Goal: Task Accomplishment & Management: Manage account settings

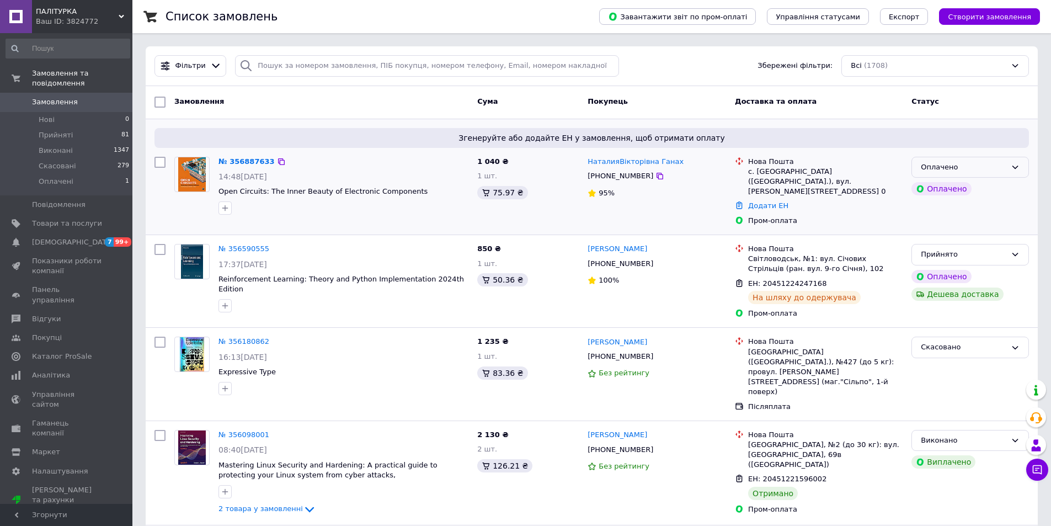
click at [996, 162] on div "Оплачено" at bounding box center [964, 168] width 86 height 12
click at [947, 191] on li "Прийнято" at bounding box center [970, 190] width 116 height 20
click at [234, 162] on link "№ 356887633" at bounding box center [243, 161] width 51 height 8
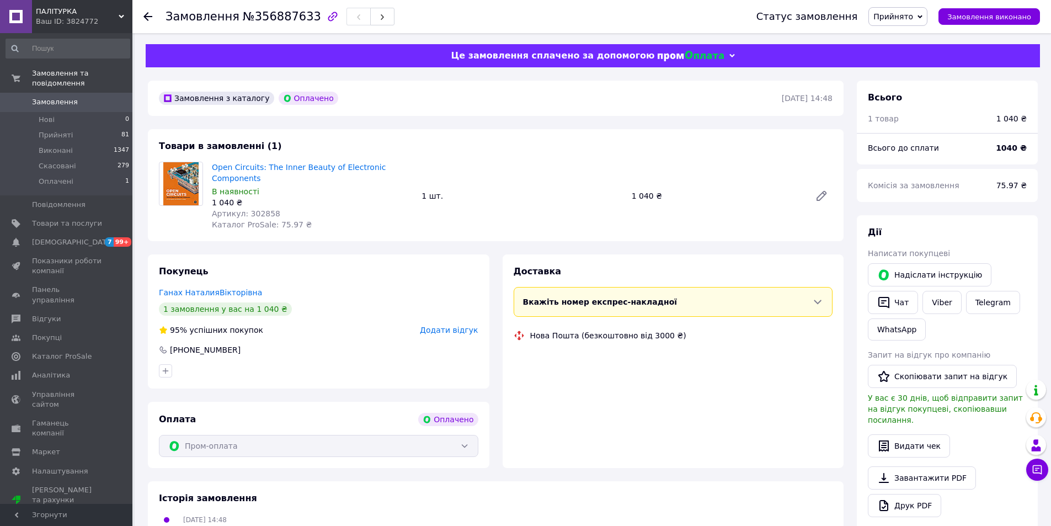
click at [257, 209] on span "Артикул: 302858" at bounding box center [246, 213] width 68 height 9
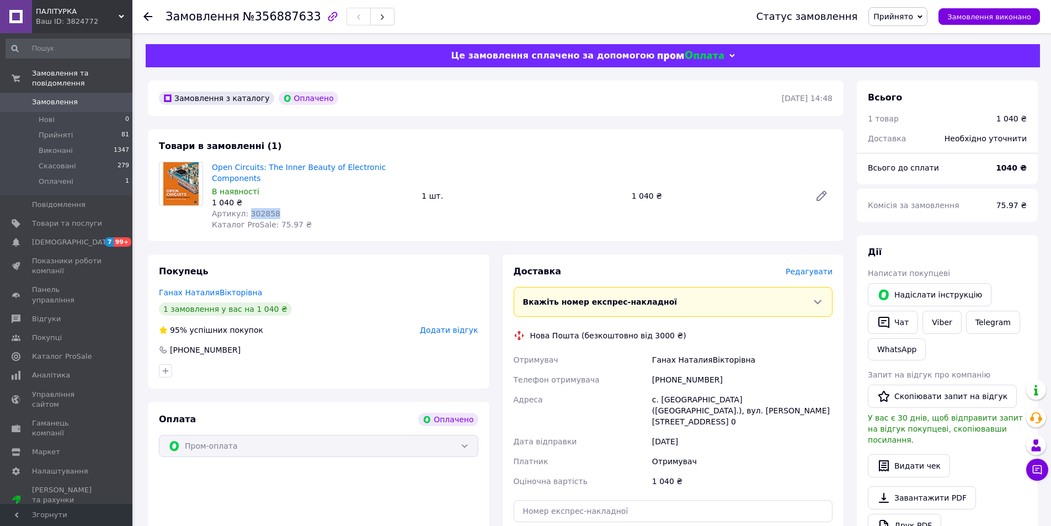
copy span "302858"
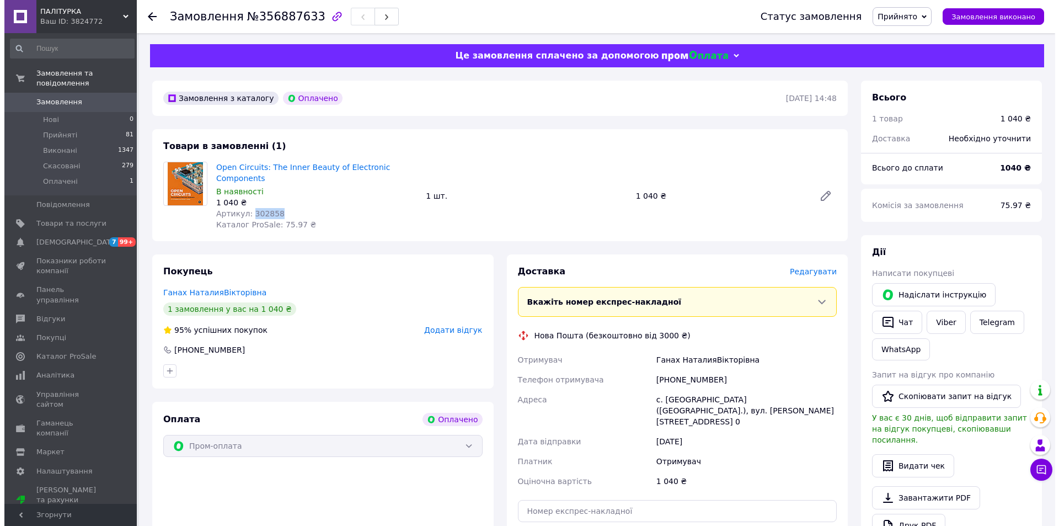
scroll to position [312, 0]
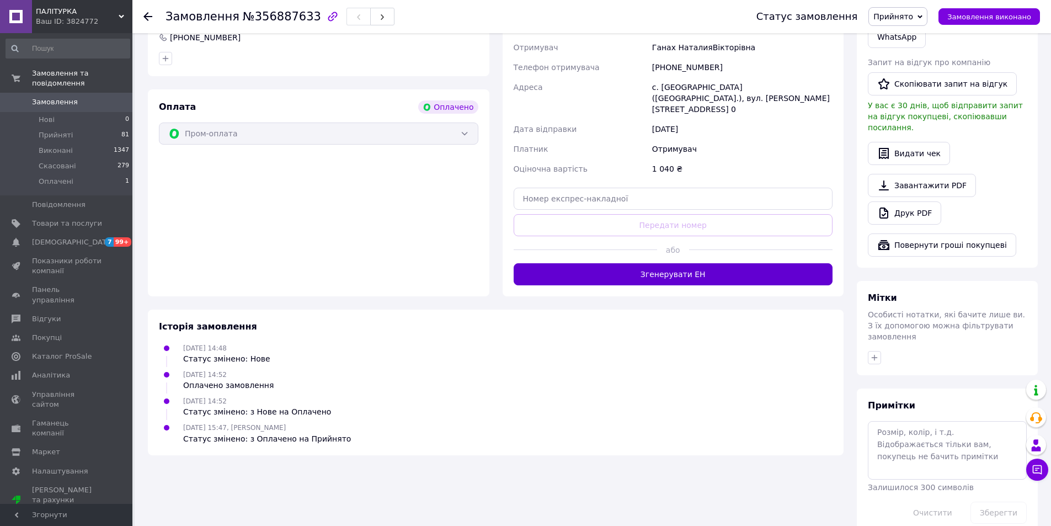
click at [689, 263] on button "Згенерувати ЕН" at bounding box center [673, 274] width 319 height 22
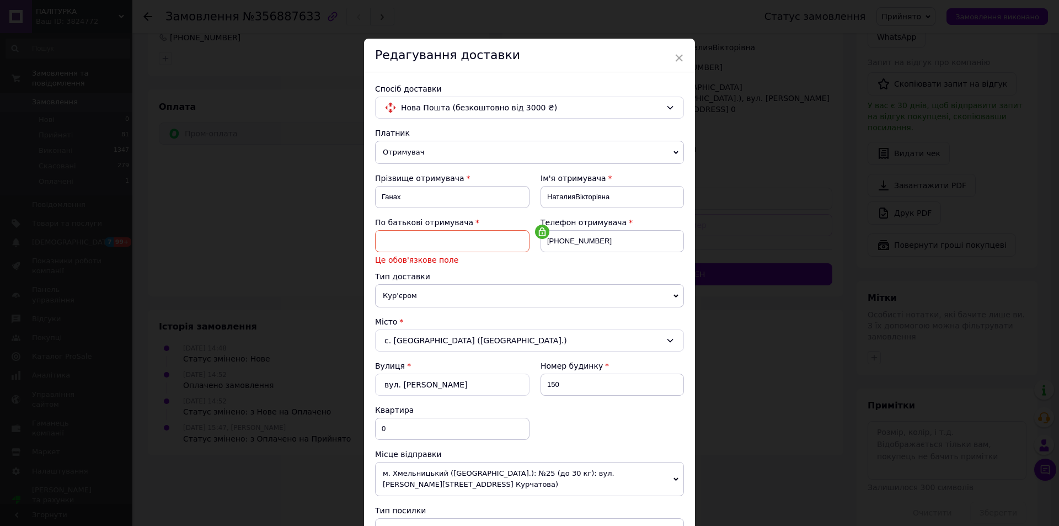
click at [432, 242] on input at bounding box center [452, 241] width 154 height 22
click at [593, 198] on input "НаталияВікторівна" at bounding box center [612, 197] width 143 height 22
click at [584, 196] on input "НаталияВікторівна" at bounding box center [612, 197] width 143 height 22
drag, startPoint x: 575, startPoint y: 193, endPoint x: 611, endPoint y: 196, distance: 36.0
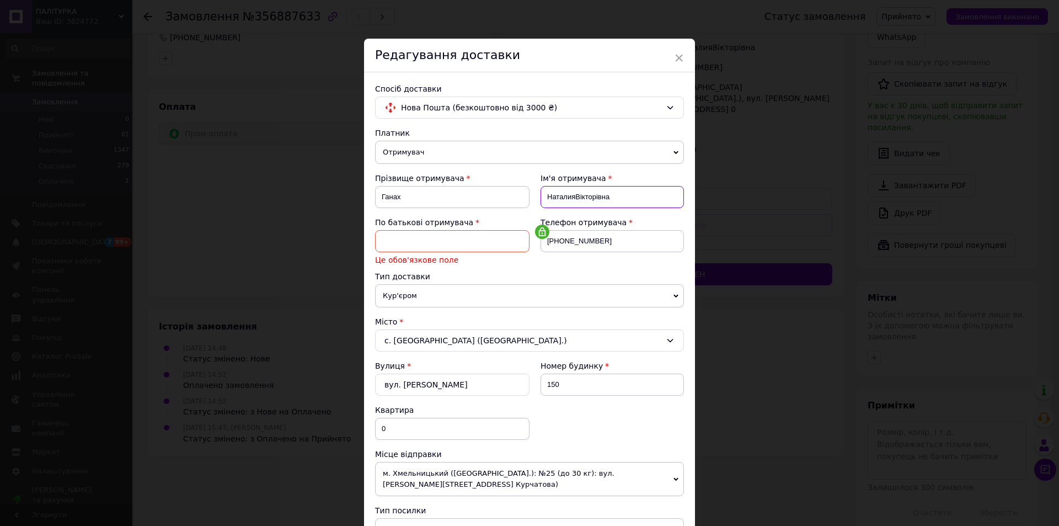
click at [609, 196] on input "НаталияВікторівна" at bounding box center [612, 197] width 143 height 22
type input "Наталия"
click at [468, 243] on input at bounding box center [452, 241] width 154 height 22
paste input "Вікторівна"
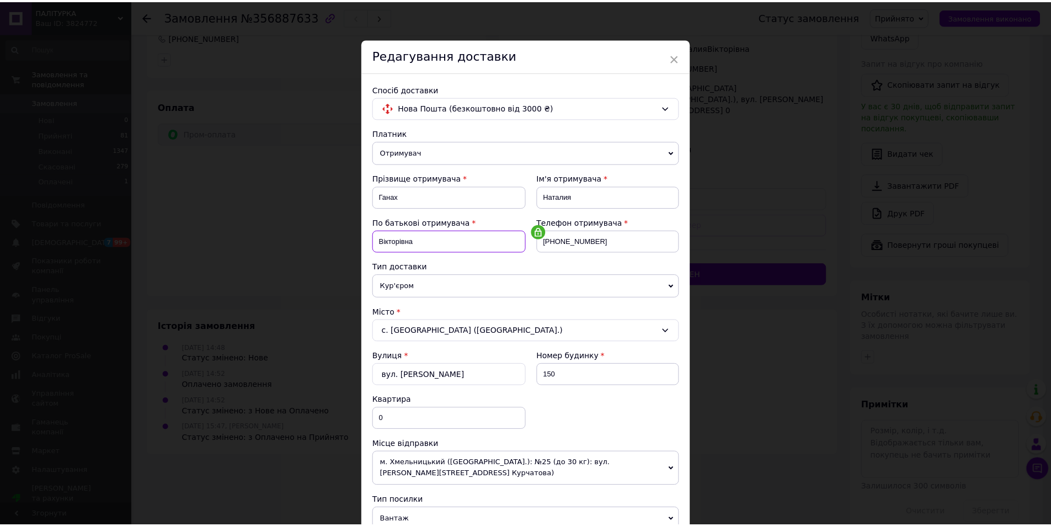
scroll to position [386, 0]
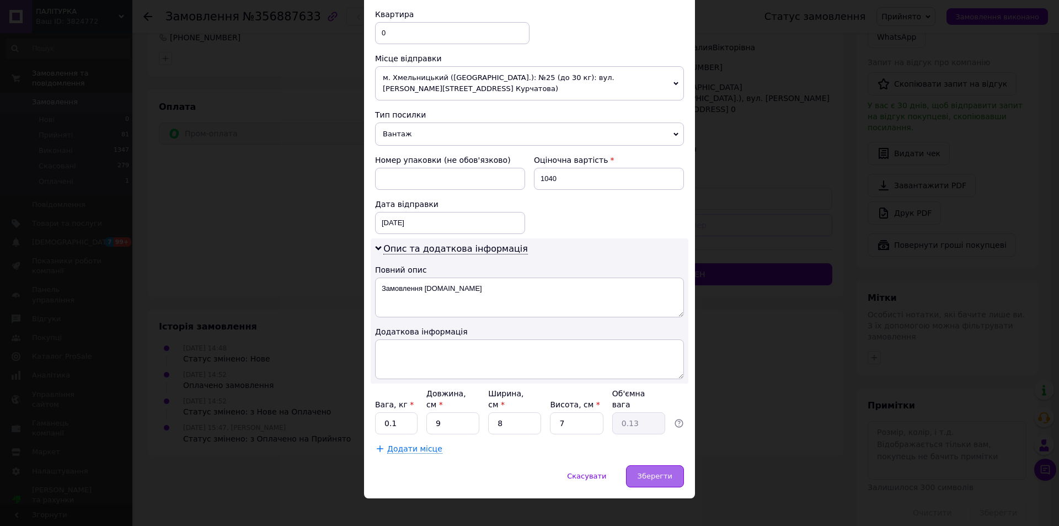
type input "Вікторівна"
click at [654, 472] on span "Зберегти" at bounding box center [655, 476] width 35 height 8
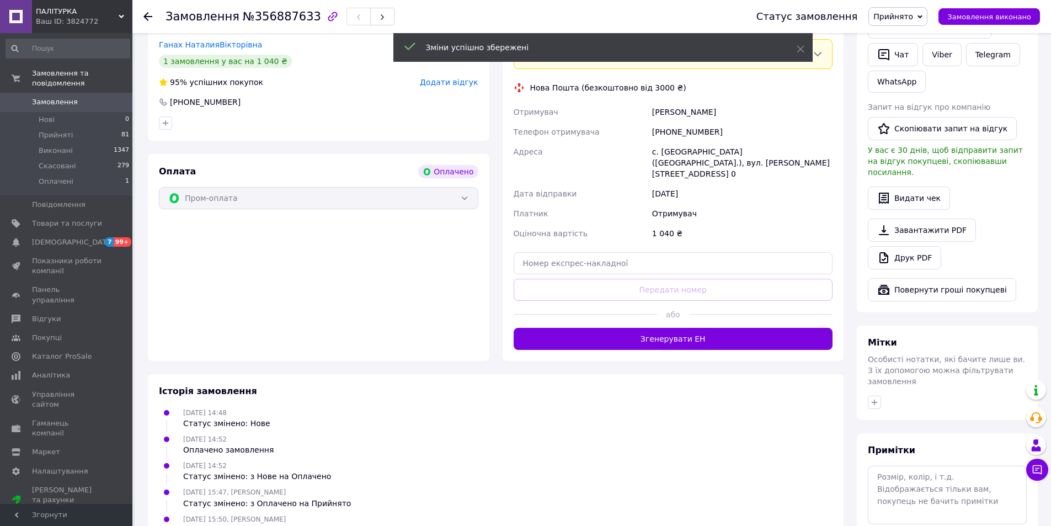
scroll to position [303, 0]
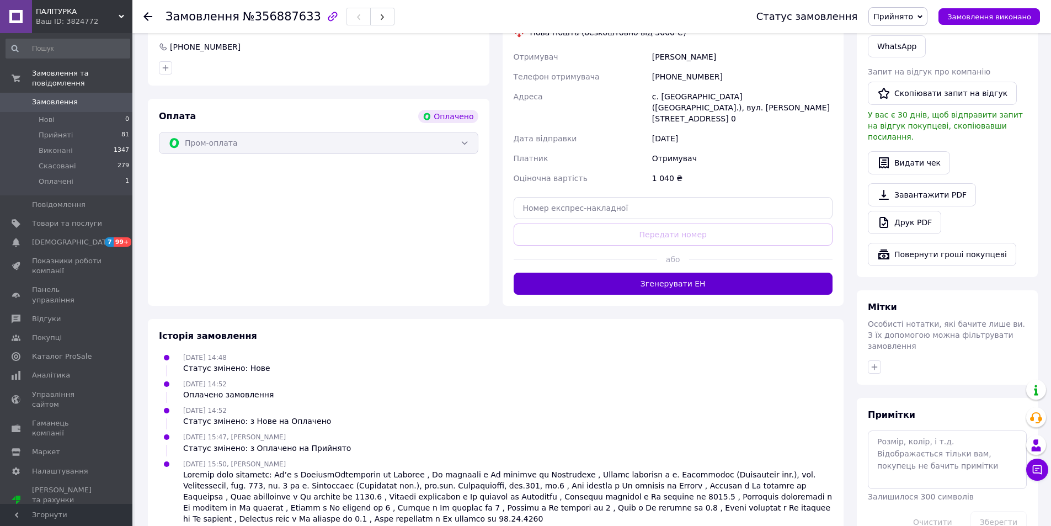
click at [668, 273] on button "Згенерувати ЕН" at bounding box center [673, 284] width 319 height 22
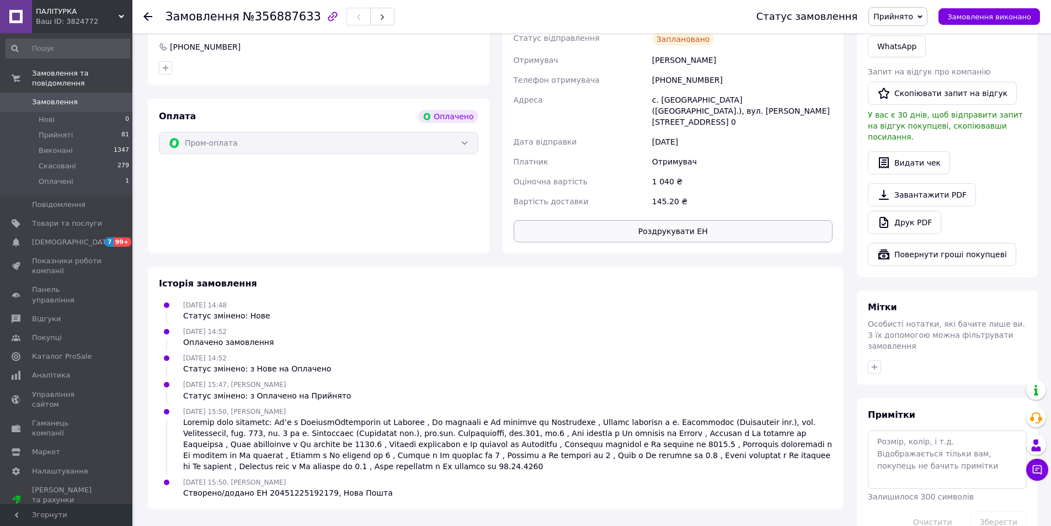
click at [700, 220] on button "Роздрукувати ЕН" at bounding box center [673, 231] width 319 height 22
